Goal: Information Seeking & Learning: Compare options

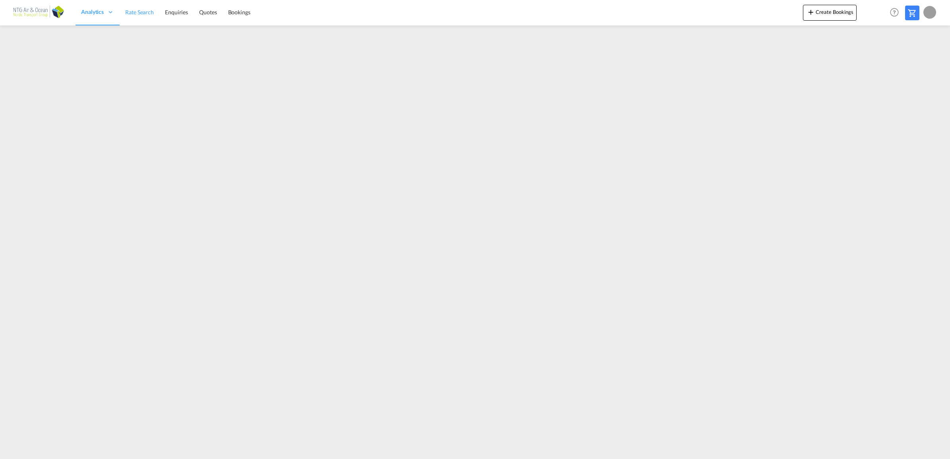
click at [143, 11] on span "Rate Search" at bounding box center [139, 12] width 29 height 7
